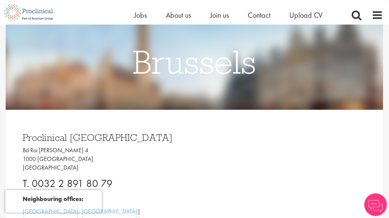
click at [298, 16] on span "Upload CV" at bounding box center [306, 15] width 34 height 10
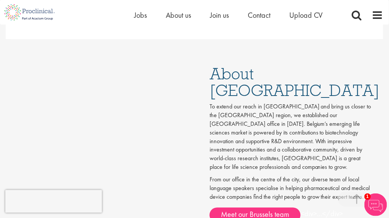
scroll to position [316, 0]
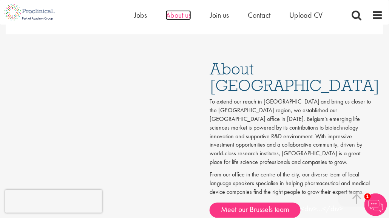
click at [175, 18] on span "About us" at bounding box center [178, 15] width 25 height 10
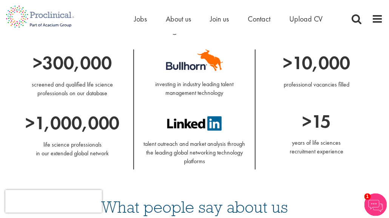
scroll to position [696, 0]
click at [195, 150] on p "talent outreach and market analysis through the leading global networking techn…" at bounding box center [194, 148] width 109 height 35
click at [210, 128] on img at bounding box center [194, 123] width 54 height 14
click at [190, 148] on p "talent outreach and market analysis through the leading global networking techn…" at bounding box center [194, 148] width 109 height 35
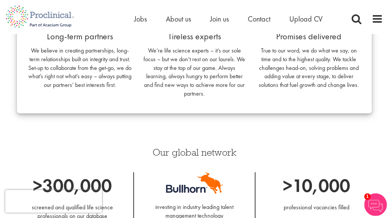
scroll to position [548, 0]
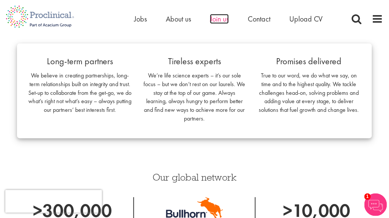
click at [224, 19] on span "Join us" at bounding box center [219, 19] width 19 height 10
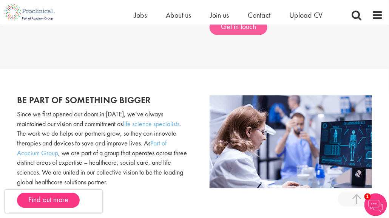
scroll to position [311, 0]
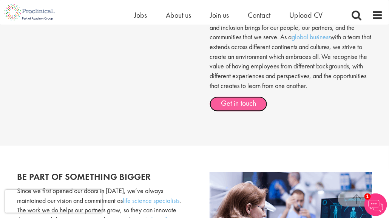
click at [243, 101] on link "Get in touch" at bounding box center [239, 104] width 58 height 15
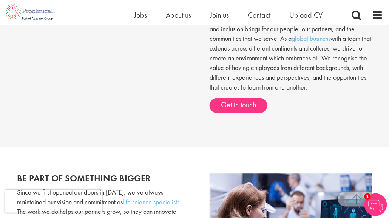
click at [311, 23] on div "Home Jobs About us Join us Contact Upload CV" at bounding box center [238, 16] width 208 height 15
click at [307, 21] on div "Home Jobs About us Join us Contact Upload CV" at bounding box center [238, 16] width 208 height 15
click at [305, 19] on span "Upload CV" at bounding box center [306, 15] width 34 height 10
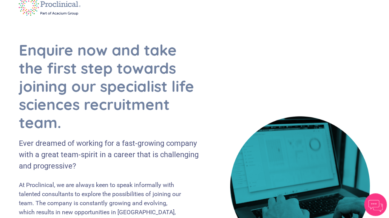
scroll to position [21, 0]
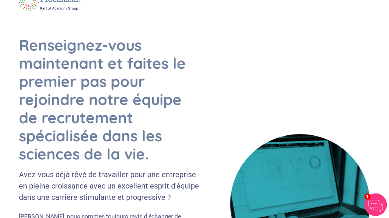
click at [217, 94] on div "Renseignez-vous maintenant et faites le premier pas pour rejoindre notre équipe…" at bounding box center [119, 222] width 200 height 373
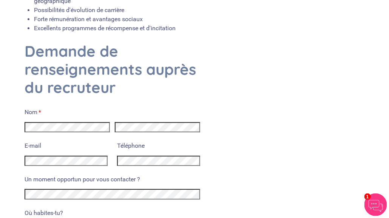
scroll to position [400, 0]
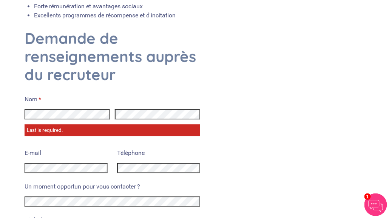
click at [40, 147] on div "E-mail" at bounding box center [66, 161] width 83 height 29
click at [136, 111] on div at bounding box center [113, 114] width 176 height 15
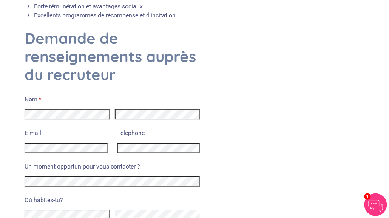
scroll to position [461, 0]
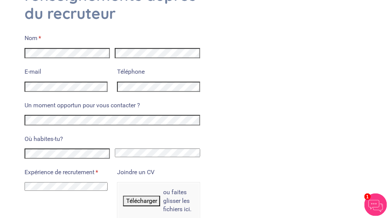
click at [164, 149] on select "Afghanistan Albanie Algérie Samoa américaines Andorre Angola Anguilla Antarctiq…" at bounding box center [157, 153] width 85 height 9
select select "Belgium"
click at [115, 149] on select "Afghanistan Albanie Algérie Samoa américaines Andorre Angola Anguilla Antarctiq…" at bounding box center [157, 153] width 85 height 9
click at [76, 182] on select "Je n'ai aucune expérience préalable de travail dans le recrutement J'ai une exp…" at bounding box center [66, 186] width 83 height 9
select select "I have no previous experience working in recruitment"
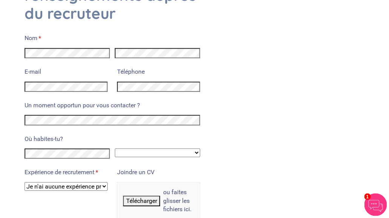
click at [25, 182] on select "Je n'ai aucune expérience préalable de travail dans le recrutement J'ai une exp…" at bounding box center [66, 186] width 83 height 9
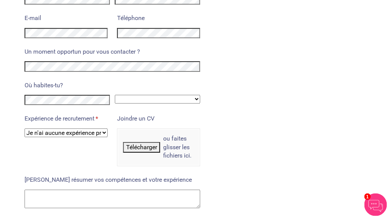
scroll to position [516, 0]
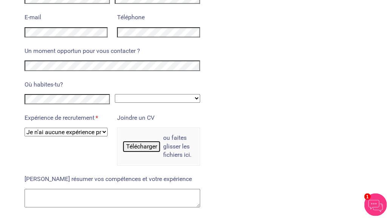
click at [148, 143] on font "Télécharger" at bounding box center [141, 146] width 31 height 7
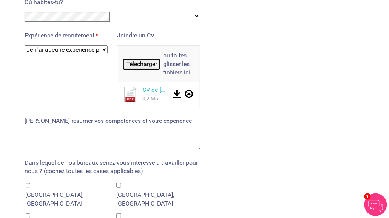
scroll to position [600, 0]
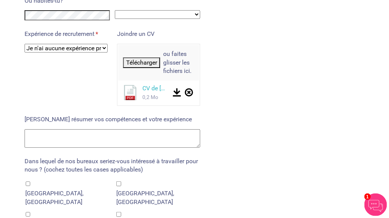
click at [119, 134] on textarea "[PERSON_NAME] résumer vos compétences et votre expérience" at bounding box center [113, 138] width 176 height 19
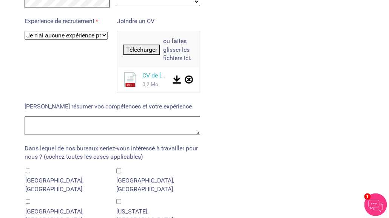
scroll to position [612, 0]
click at [106, 117] on textarea "[PERSON_NAME] résumer vos compétences et votre expérience" at bounding box center [113, 126] width 176 height 19
drag, startPoint x: 308, startPoint y: 179, endPoint x: 303, endPoint y: 190, distance: 11.5
click at [303, 190] on div "Demande de renseignements auprès du recruteur Nom * (requis) E-mail Téléphone U…" at bounding box center [194, 155] width 351 height 676
click at [288, 184] on div "Demande de renseignements auprès du recruteur Nom * (requis) E-mail Téléphone U…" at bounding box center [194, 155] width 351 height 676
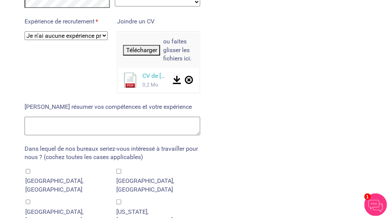
click at [152, 117] on textarea "[PERSON_NAME] résumer vos compétences et votre expérience" at bounding box center [113, 126] width 176 height 19
paste textarea "Having recently graduated in biomedical sciences, I am open to new opportunitie…"
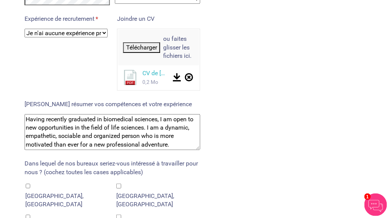
scroll to position [616, 0]
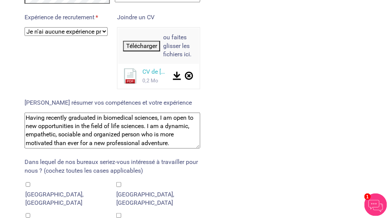
click at [175, 133] on textarea "Having recently graduated in biomedical sciences, I am open to new opportunitie…" at bounding box center [113, 131] width 176 height 36
click at [174, 132] on textarea "Having recently graduated in biomedical sciences, I am open to new opportunitie…" at bounding box center [113, 131] width 176 height 36
paste textarea "I completed several internships during my studies, including a one-year interns…"
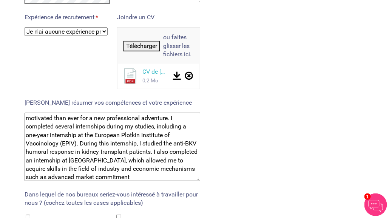
click at [174, 132] on textarea "Having recently graduated in biomedical sciences, I am open to new opportunitie…" at bounding box center [113, 147] width 176 height 68
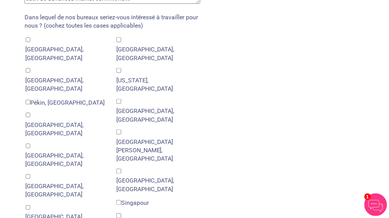
scroll to position [799, 0]
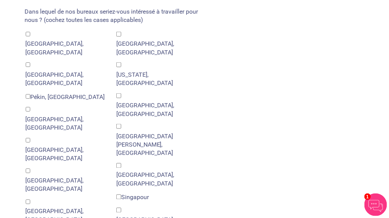
type textarea "Having recently graduated in biomedical sciences, I am open to new opportunitie…"
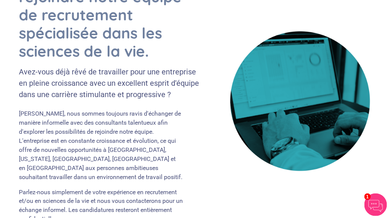
scroll to position [0, 0]
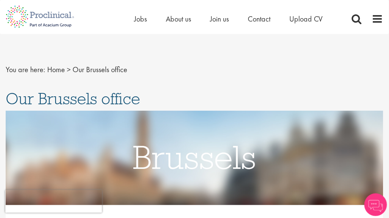
drag, startPoint x: 0, startPoint y: 0, endPoint x: 272, endPoint y: 89, distance: 286.3
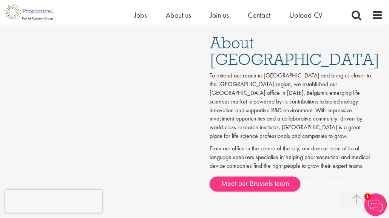
scroll to position [342, 0]
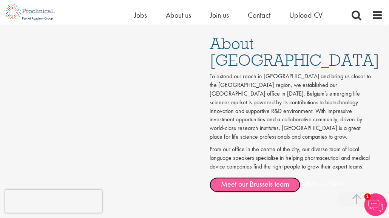
click at [277, 177] on link "Meet our Brussels team" at bounding box center [255, 184] width 91 height 15
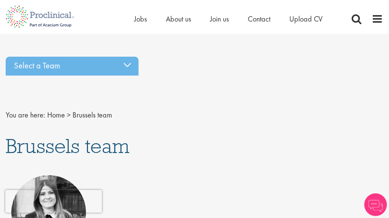
scroll to position [5, 0]
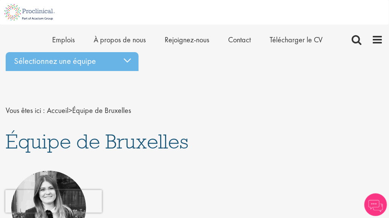
click at [190, 115] on nav "Vous êtes ici : Accueil > Équipe de Bruxelles" at bounding box center [195, 110] width 378 height 19
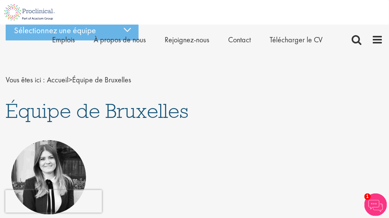
scroll to position [0, 0]
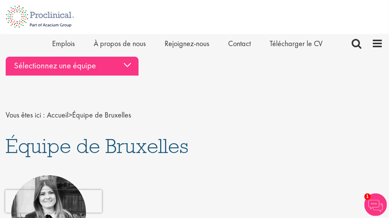
click at [128, 59] on div "Sélectionnez une équipe" at bounding box center [72, 66] width 133 height 19
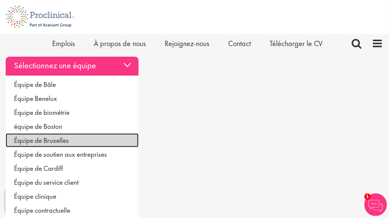
click at [73, 136] on link "Équipe de Bruxelles" at bounding box center [72, 140] width 133 height 14
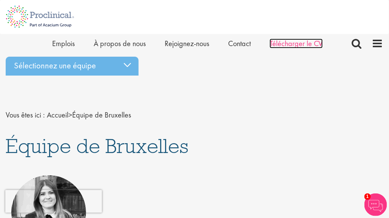
click at [291, 45] on font "Télécharger le CV" at bounding box center [296, 44] width 53 height 10
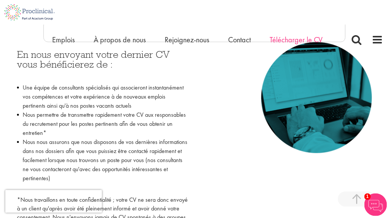
scroll to position [356, 0]
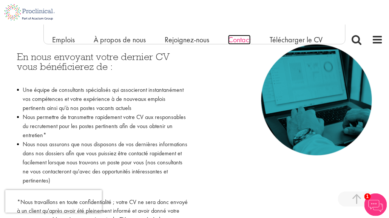
click at [249, 42] on font "Contact" at bounding box center [239, 40] width 23 height 10
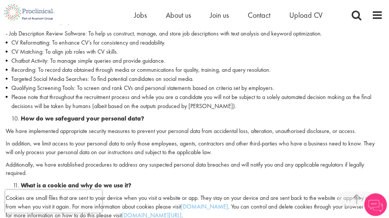
scroll to position [1303, 0]
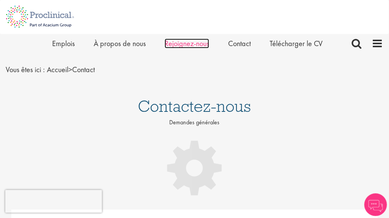
click at [183, 43] on font "Rejoignez-nous" at bounding box center [187, 44] width 45 height 10
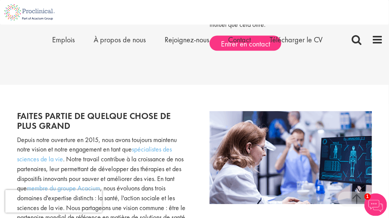
scroll to position [379, 0]
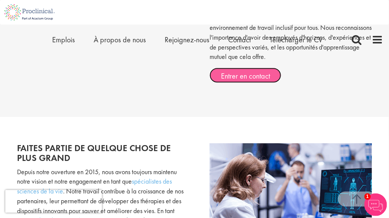
click at [231, 76] on font "Entrer en contact" at bounding box center [245, 76] width 49 height 10
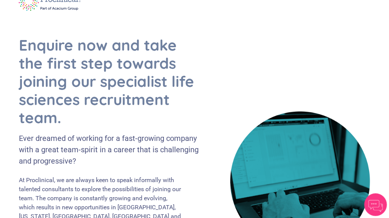
click at [228, 112] on div at bounding box center [300, 181] width 151 height 140
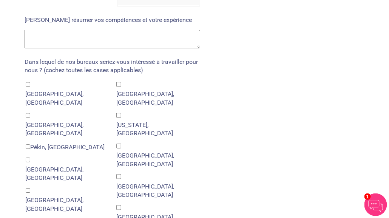
scroll to position [726, 0]
